Goal: Transaction & Acquisition: Purchase product/service

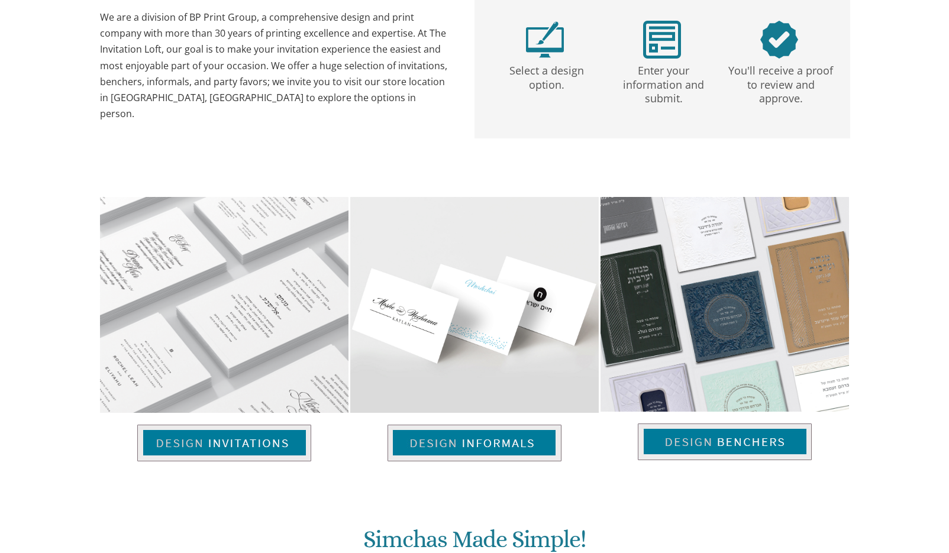
scroll to position [178, 0]
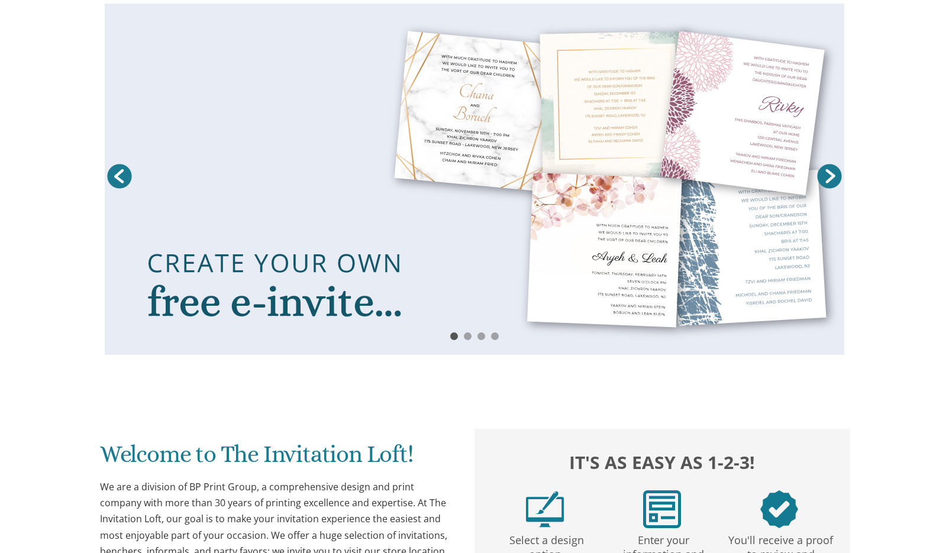
drag, startPoint x: 269, startPoint y: 101, endPoint x: 450, endPoint y: 288, distance: 260.7
click at [450, 288] on link at bounding box center [475, 179] width 740 height 351
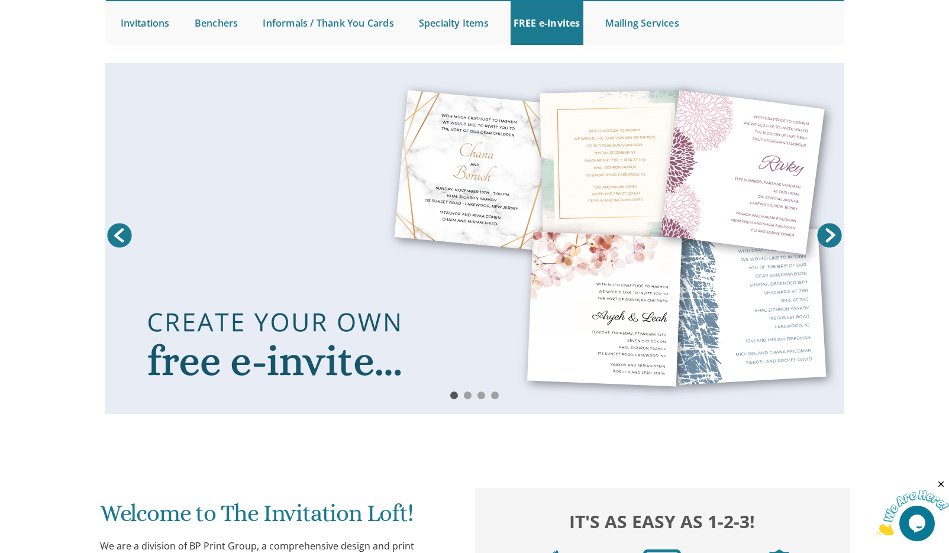
scroll to position [0, 0]
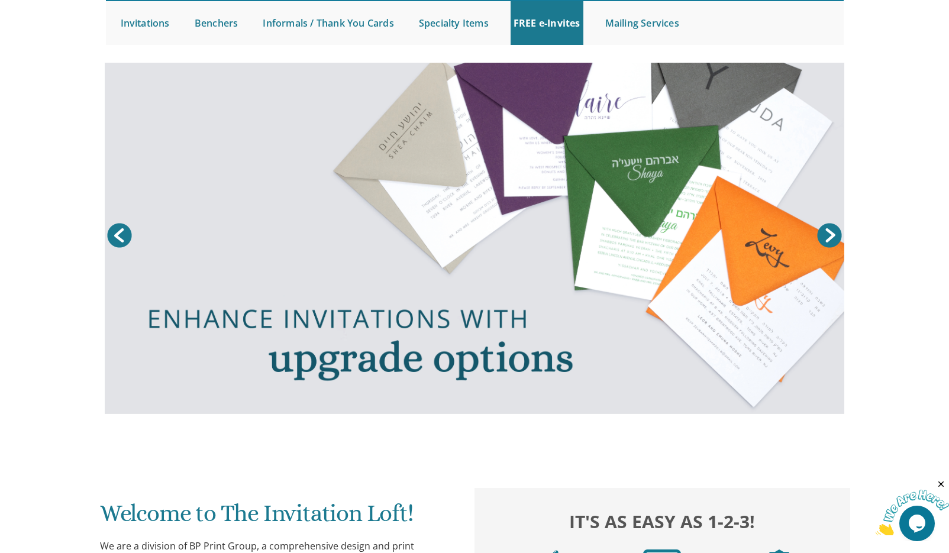
click at [59, 362] on div "Prev Next 1 2 3 4" at bounding box center [474, 244] width 949 height 363
click at [918, 138] on div "Prev Next 1 2 3 4" at bounding box center [474, 244] width 949 height 363
click at [449, 25] on link "Specialty Items" at bounding box center [454, 23] width 76 height 44
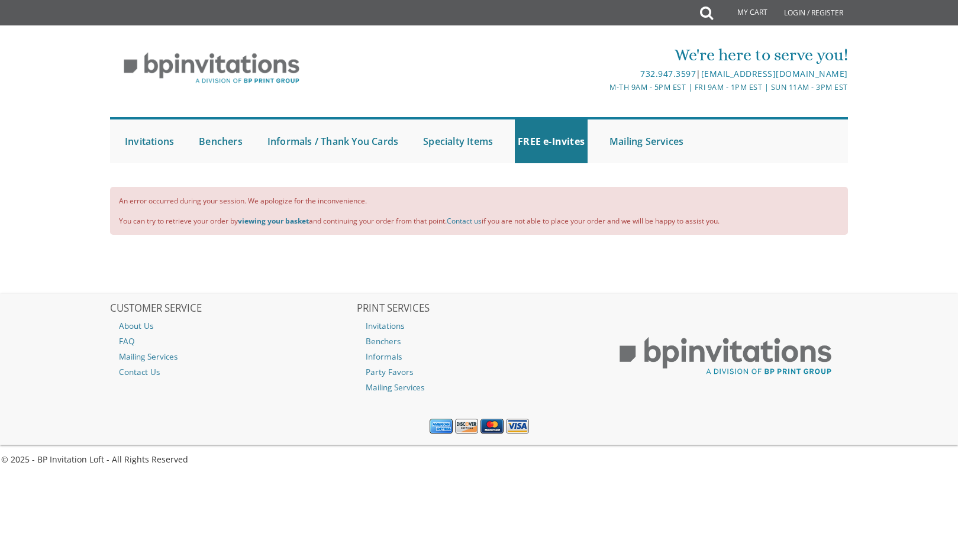
drag, startPoint x: 270, startPoint y: 349, endPoint x: 308, endPoint y: 486, distance: 142.6
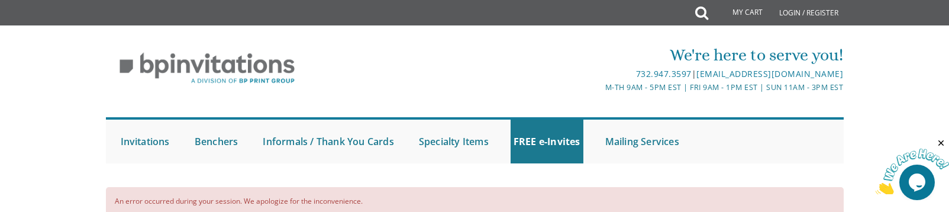
click at [810, 139] on ul "Submit Invitations Weddings Bar Mitzvah Bat Mitzvah Wedding Minis Kiddush Minis…" at bounding box center [475, 140] width 738 height 46
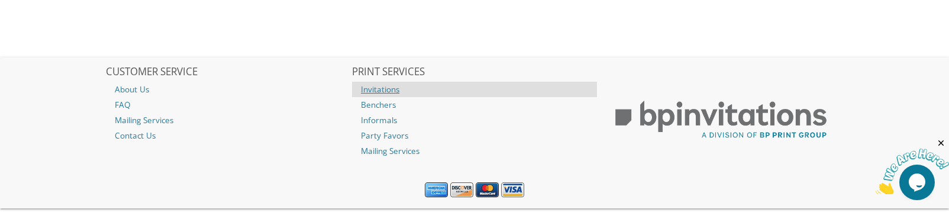
scroll to position [178, 0]
